Goal: Transaction & Acquisition: Purchase product/service

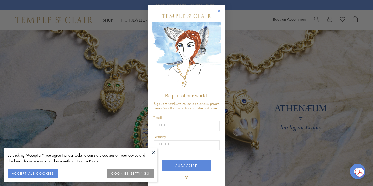
click at [220, 10] on circle "Close dialog" at bounding box center [219, 11] width 6 height 6
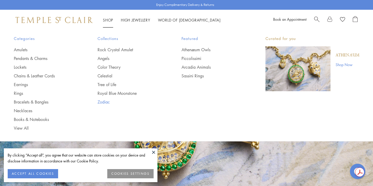
click at [102, 101] on link "Zodiac" at bounding box center [128, 102] width 63 height 6
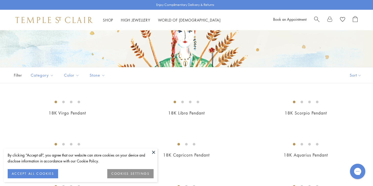
scroll to position [87, 0]
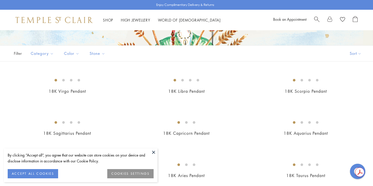
click at [50, 171] on button "ACCEPT ALL COOKIES" at bounding box center [33, 173] width 50 height 9
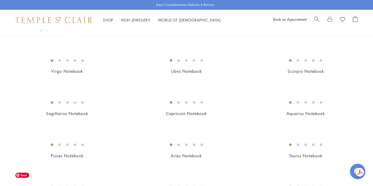
scroll to position [277, 0]
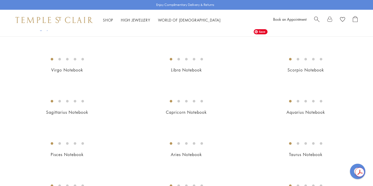
click at [0, 0] on img at bounding box center [0, 0] width 0 height 0
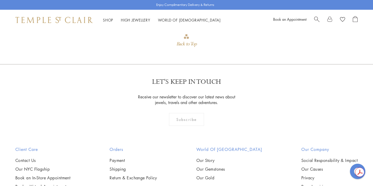
scroll to position [883, 0]
